Goal: Find specific page/section: Find specific page/section

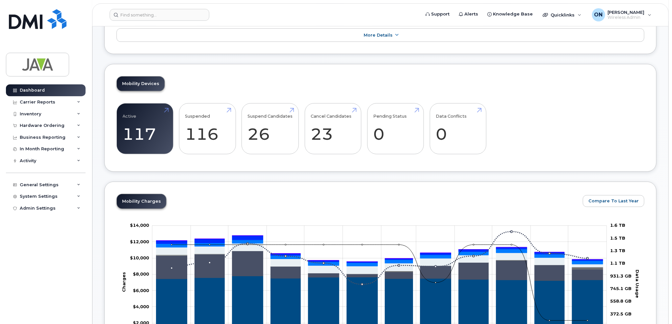
scroll to position [99, 0]
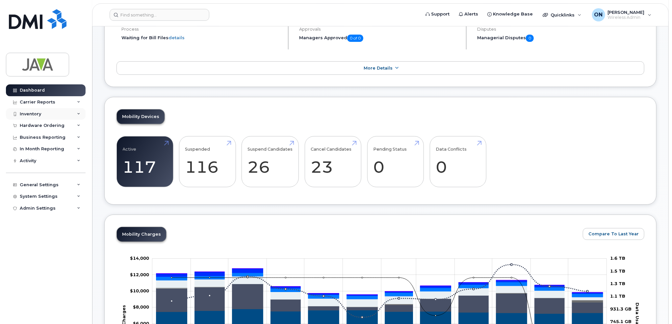
click at [34, 111] on div "Inventory" at bounding box center [30, 113] width 21 height 5
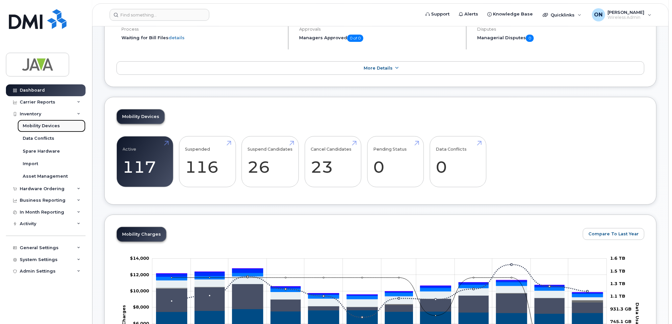
click at [41, 123] on div "Mobility Devices" at bounding box center [41, 126] width 37 height 6
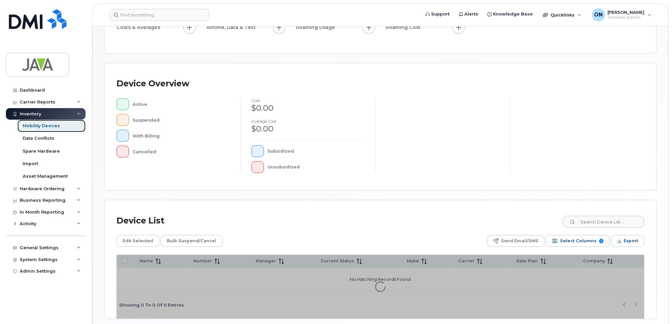
scroll to position [128, 0]
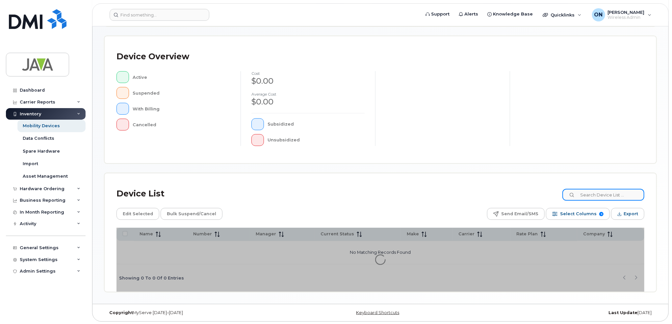
click at [593, 193] on input at bounding box center [604, 195] width 82 height 12
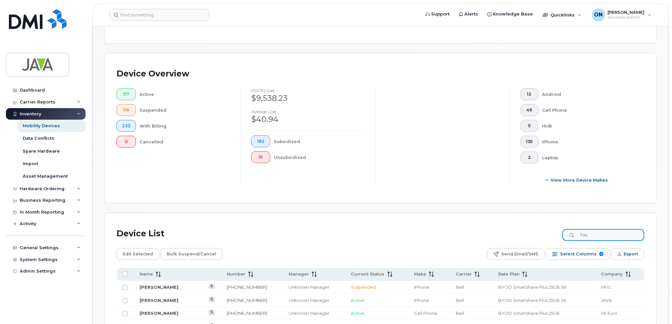
scroll to position [145, 0]
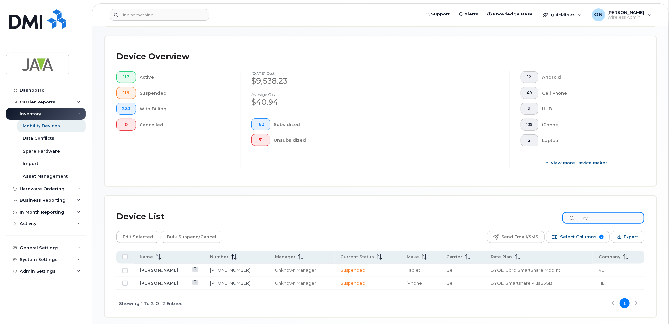
type input "hay"
click at [151, 269] on link "[PERSON_NAME]" at bounding box center [159, 269] width 39 height 5
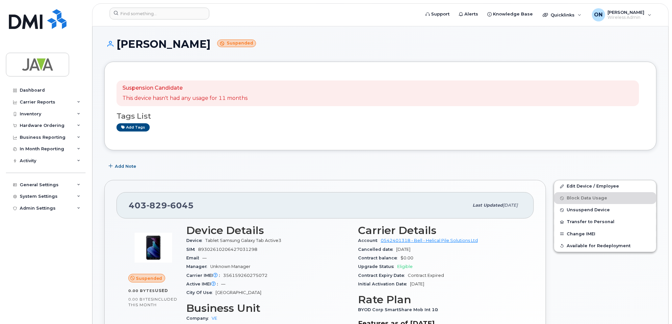
click at [129, 204] on span "[PHONE_NUMBER]" at bounding box center [161, 205] width 65 height 10
drag, startPoint x: 193, startPoint y: 204, endPoint x: 124, endPoint y: 200, distance: 68.3
click at [124, 200] on div "[PHONE_NUMBER] Last updated [DATE]" at bounding box center [325, 205] width 417 height 26
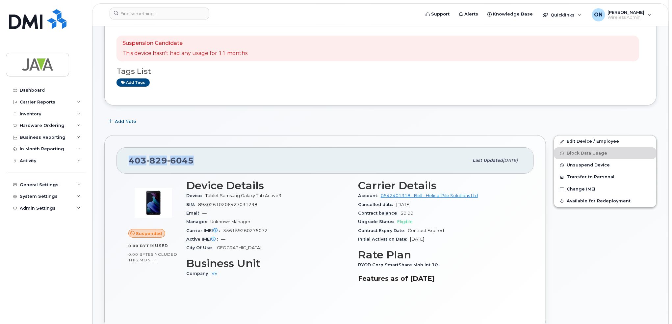
scroll to position [33, 0]
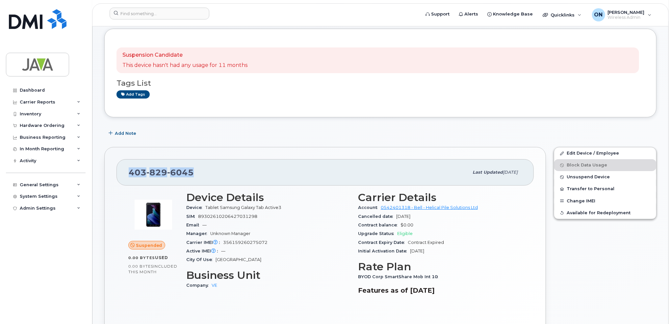
click at [195, 172] on div "[PHONE_NUMBER]" at bounding box center [299, 172] width 340 height 14
